Goal: Transaction & Acquisition: Purchase product/service

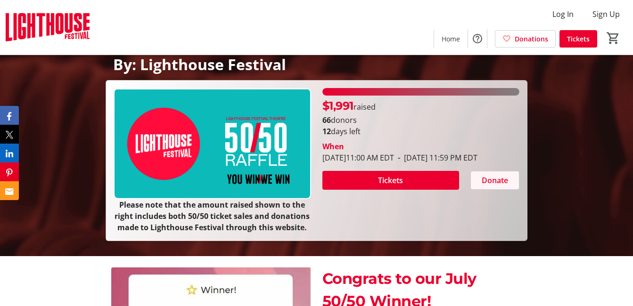
scroll to position [188, 0]
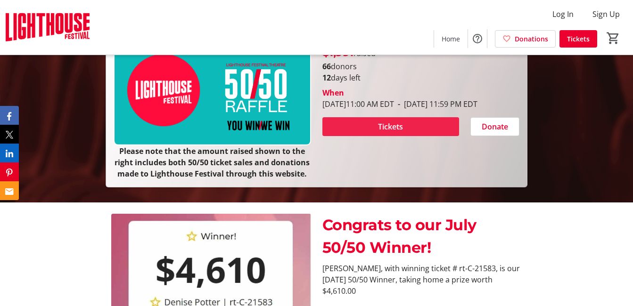
click at [375, 138] on span at bounding box center [390, 126] width 137 height 23
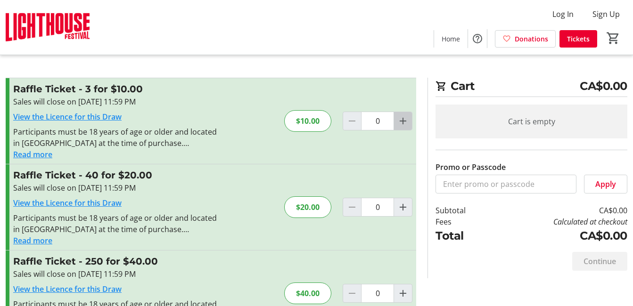
click at [402, 122] on mat-icon "Increment by one" at bounding box center [402, 120] width 11 height 11
type input "1"
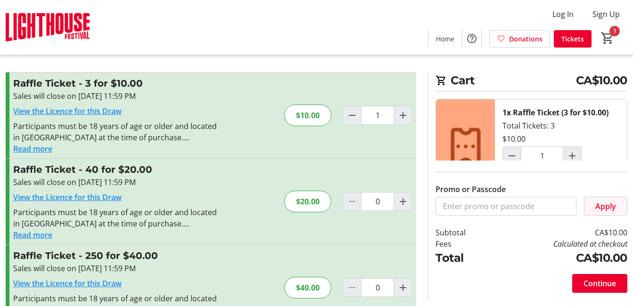
scroll to position [41, 0]
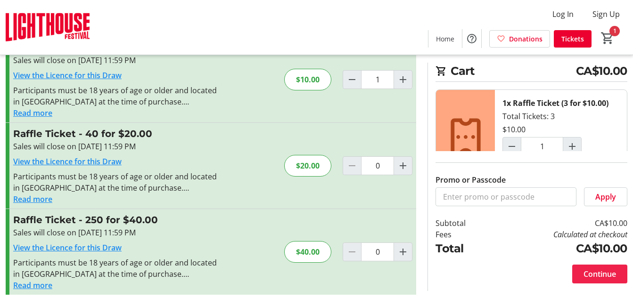
click at [597, 272] on span "Continue" at bounding box center [599, 274] width 33 height 11
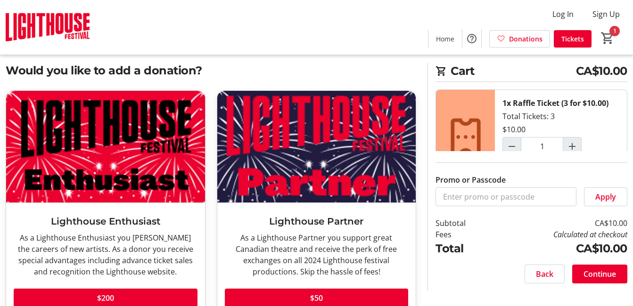
scroll to position [40, 0]
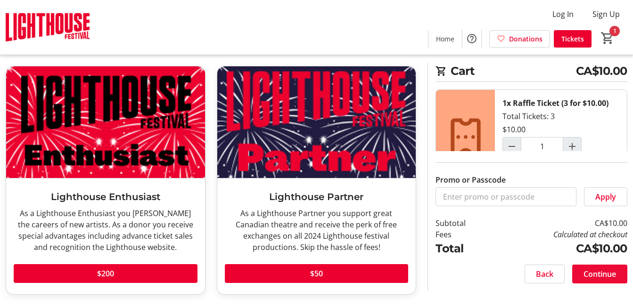
click at [603, 267] on span at bounding box center [599, 274] width 55 height 23
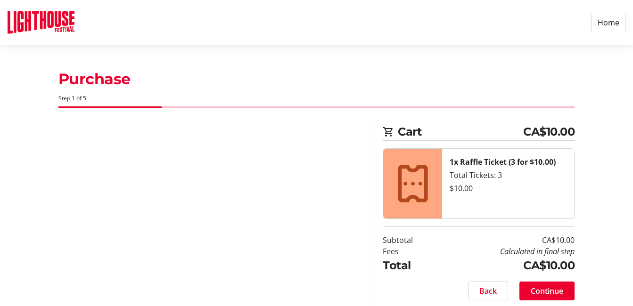
select select "CA"
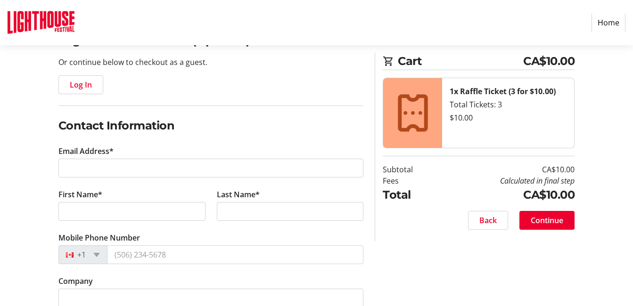
scroll to position [94, 0]
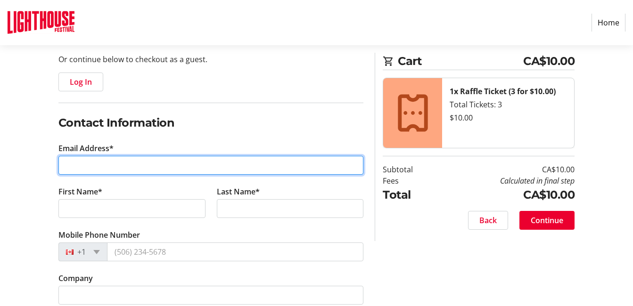
click at [70, 170] on input "Email Address*" at bounding box center [210, 165] width 305 height 19
type input "[EMAIL_ADDRESS][DOMAIN_NAME]"
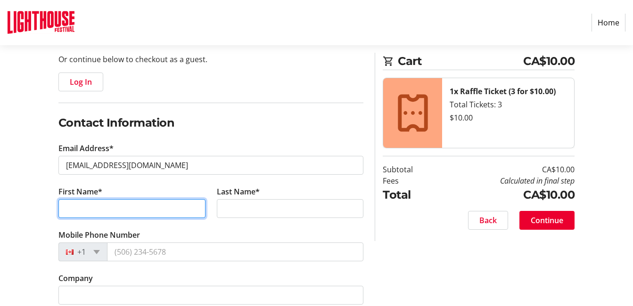
type input "[PERSON_NAME]"
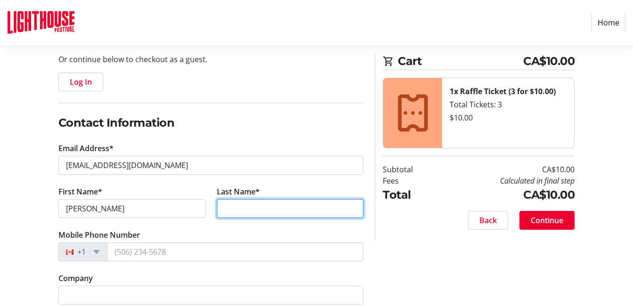
type input "Malton"
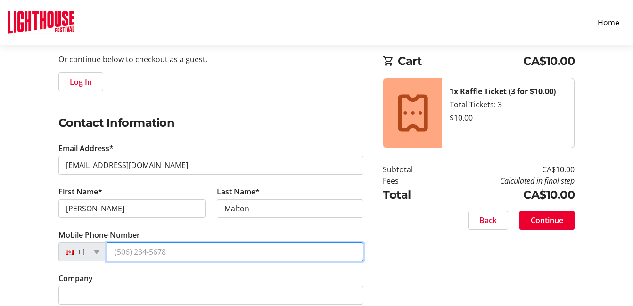
type input "[PHONE_NUMBER]"
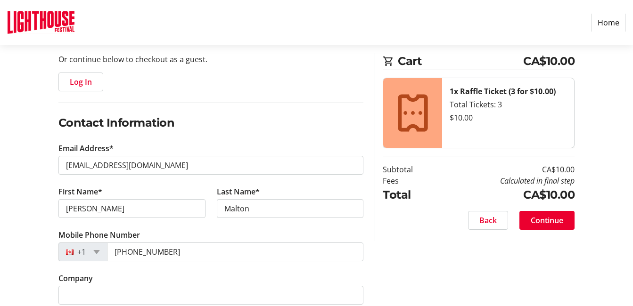
type input "30"
type input "[PERSON_NAME] Drive"
type input "[GEOGRAPHIC_DATA], [GEOGRAPHIC_DATA]"
select select "ON"
type input "L3C 3L7"
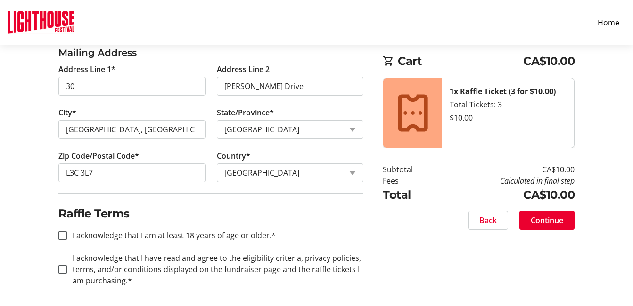
scroll to position [391, 0]
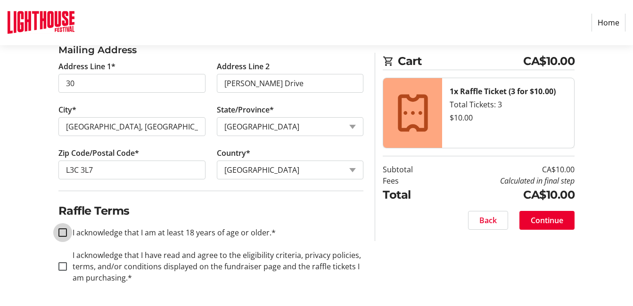
click at [65, 229] on input "I acknowledge that I am at least 18 years of age or older.*" at bounding box center [62, 233] width 8 height 8
checkbox input "true"
click at [63, 266] on input "I acknowledge that I have read and agree to the eligibility criteria, privacy p…" at bounding box center [62, 266] width 8 height 8
checkbox input "true"
click at [549, 216] on span "Continue" at bounding box center [547, 220] width 33 height 11
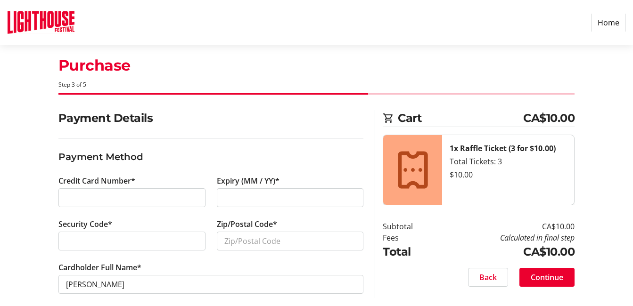
scroll to position [24, 0]
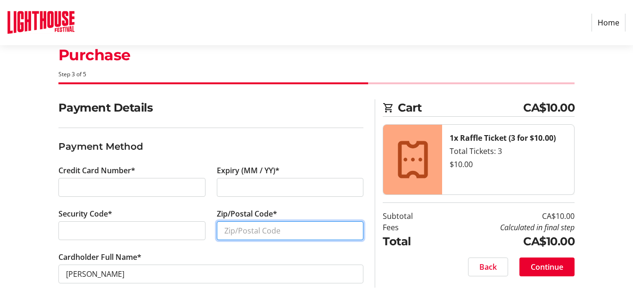
click at [229, 232] on input "Zip/Postal Code*" at bounding box center [290, 230] width 147 height 19
type input "LeC3L7"
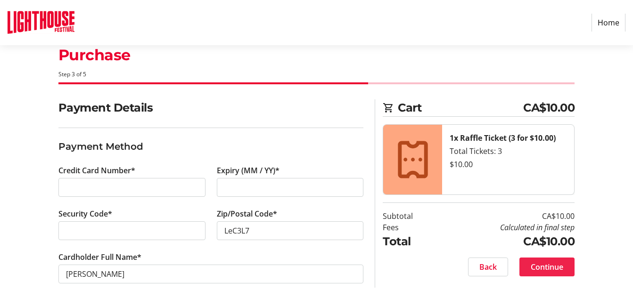
click at [547, 270] on span "Continue" at bounding box center [547, 267] width 33 height 11
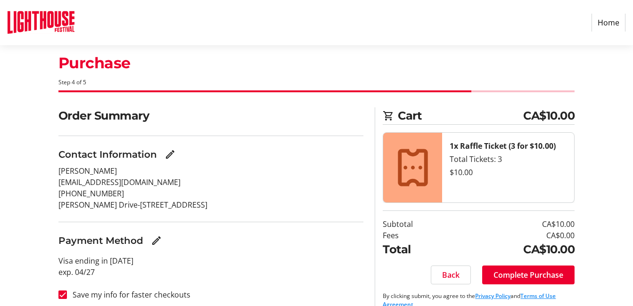
scroll to position [30, 0]
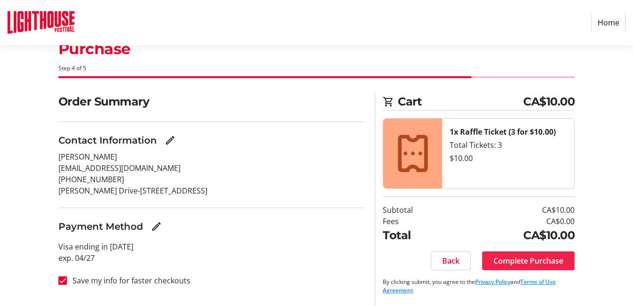
click at [520, 259] on span "Complete Purchase" at bounding box center [528, 260] width 70 height 11
